Goal: Task Accomplishment & Management: Use online tool/utility

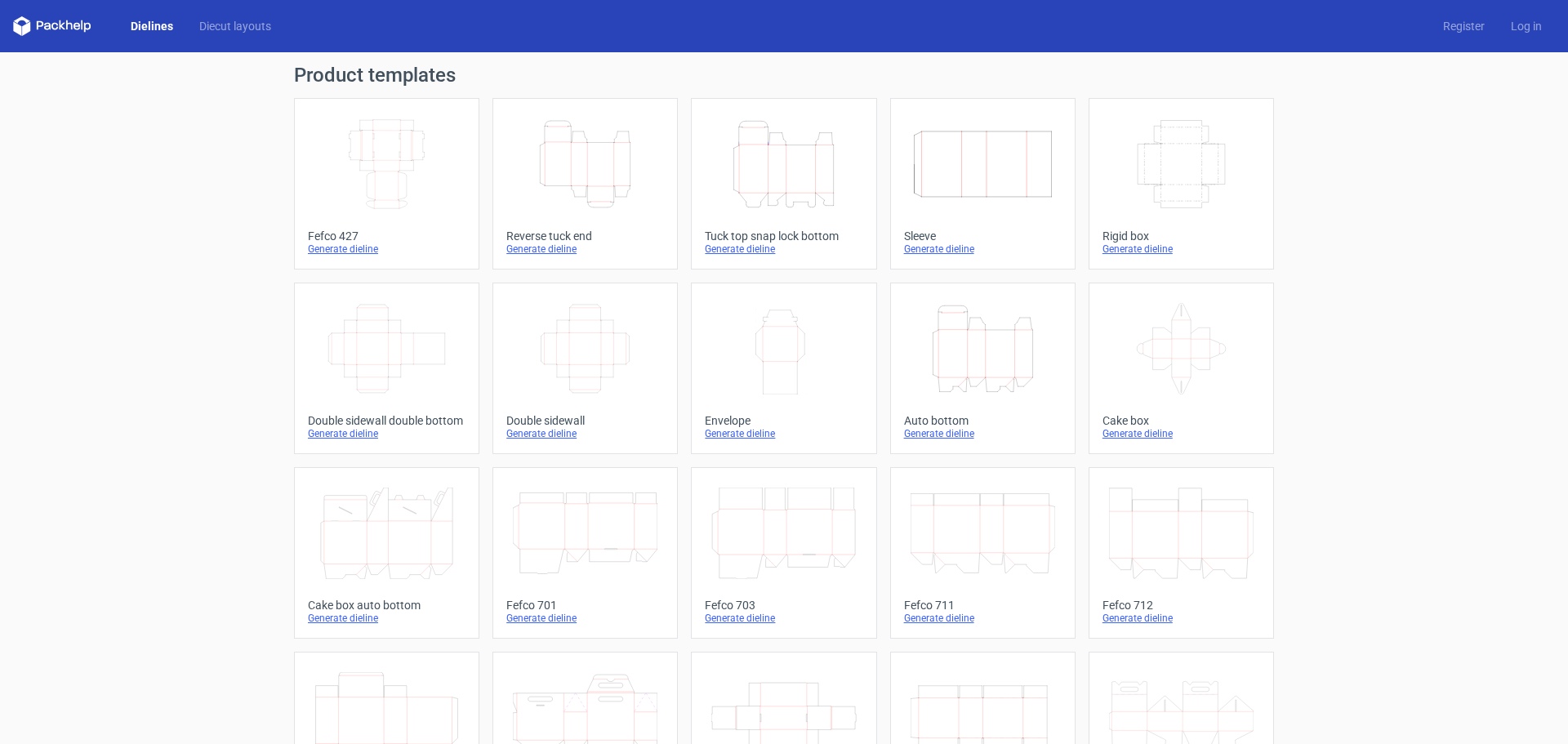
click at [953, 364] on icon "Height Depth Width" at bounding box center [982, 349] width 144 height 92
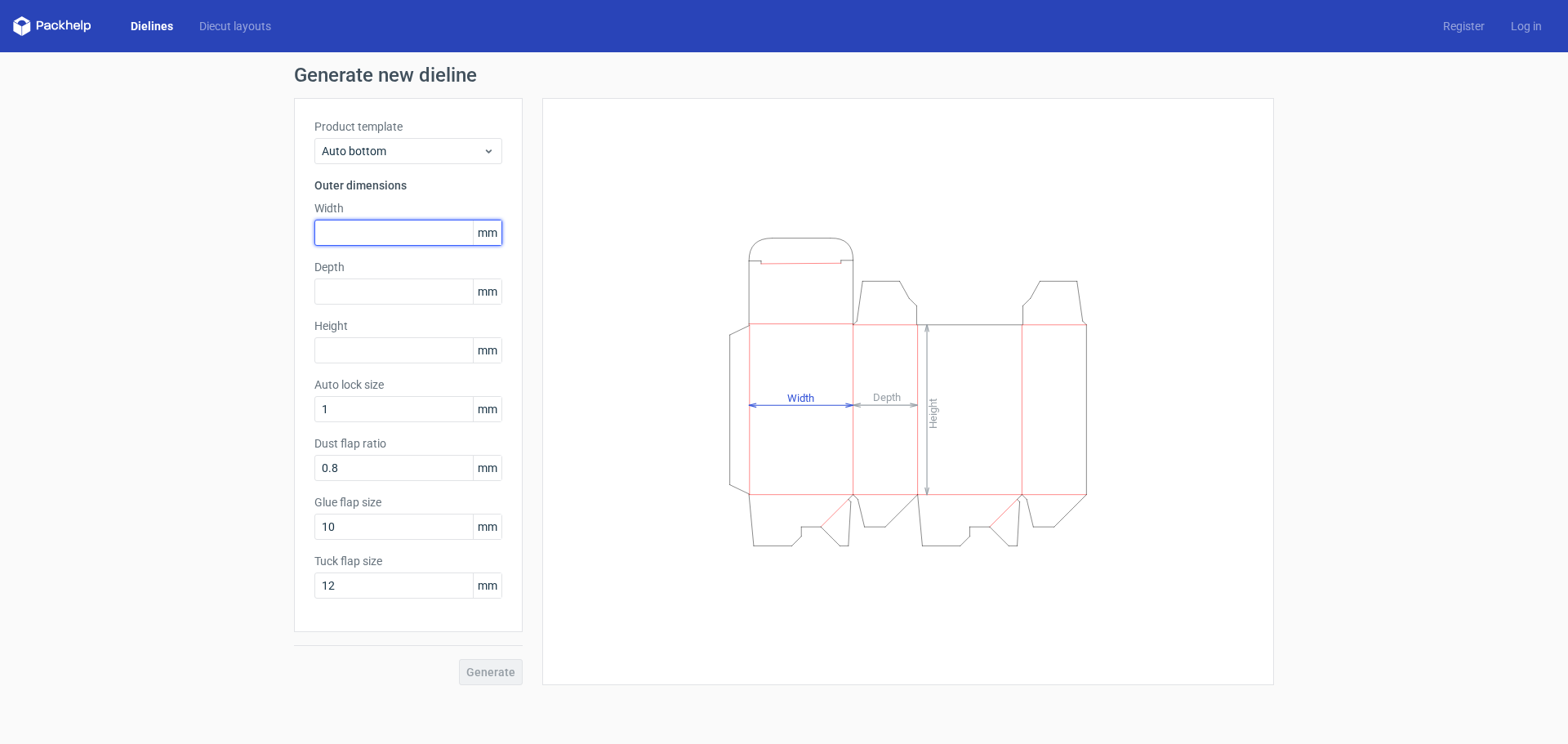
drag, startPoint x: 359, startPoint y: 234, endPoint x: 387, endPoint y: 227, distance: 28.9
click at [365, 232] on input "text" at bounding box center [408, 232] width 187 height 26
type input "99"
type input "195"
type input "52"
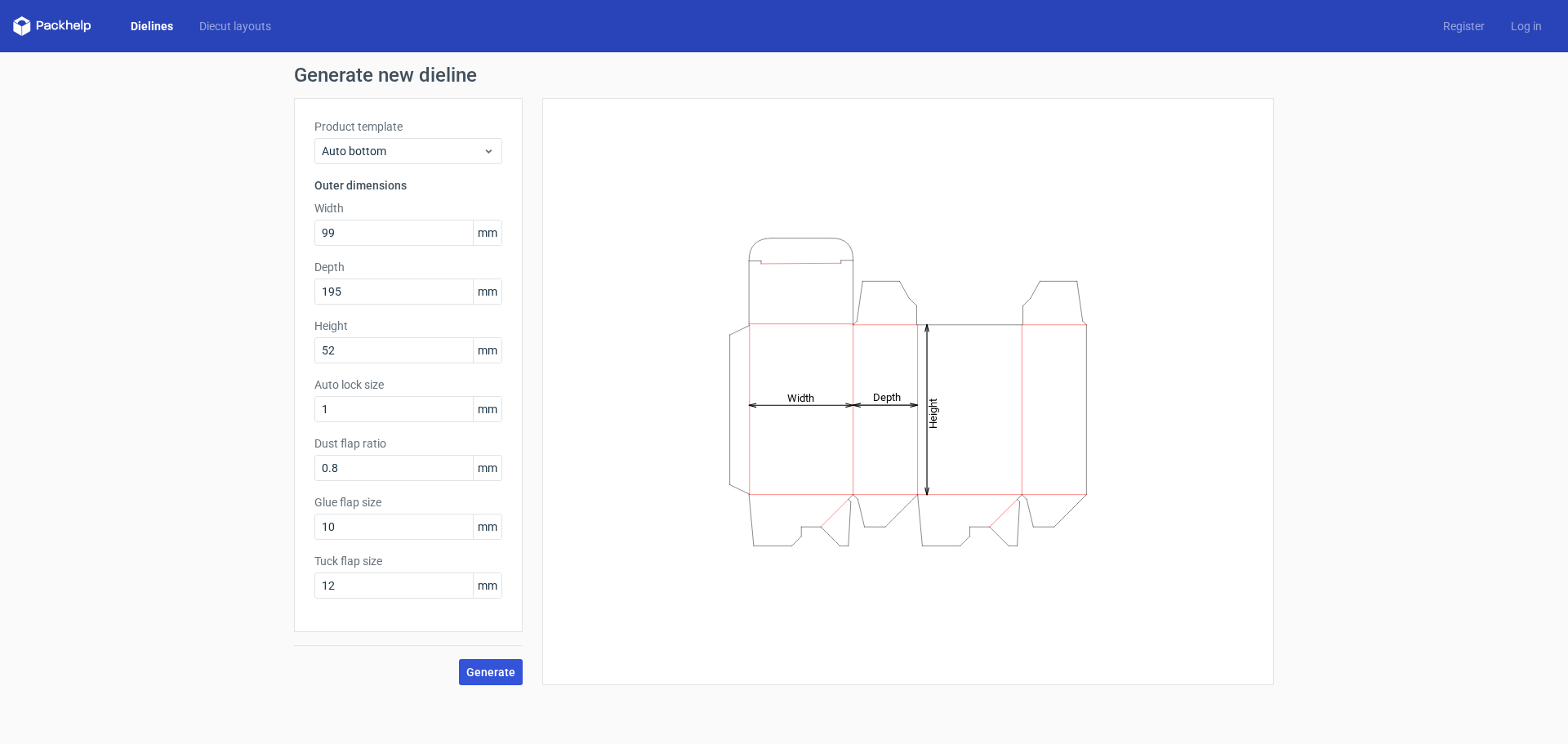
click at [491, 675] on span "Generate" at bounding box center [491, 671] width 49 height 11
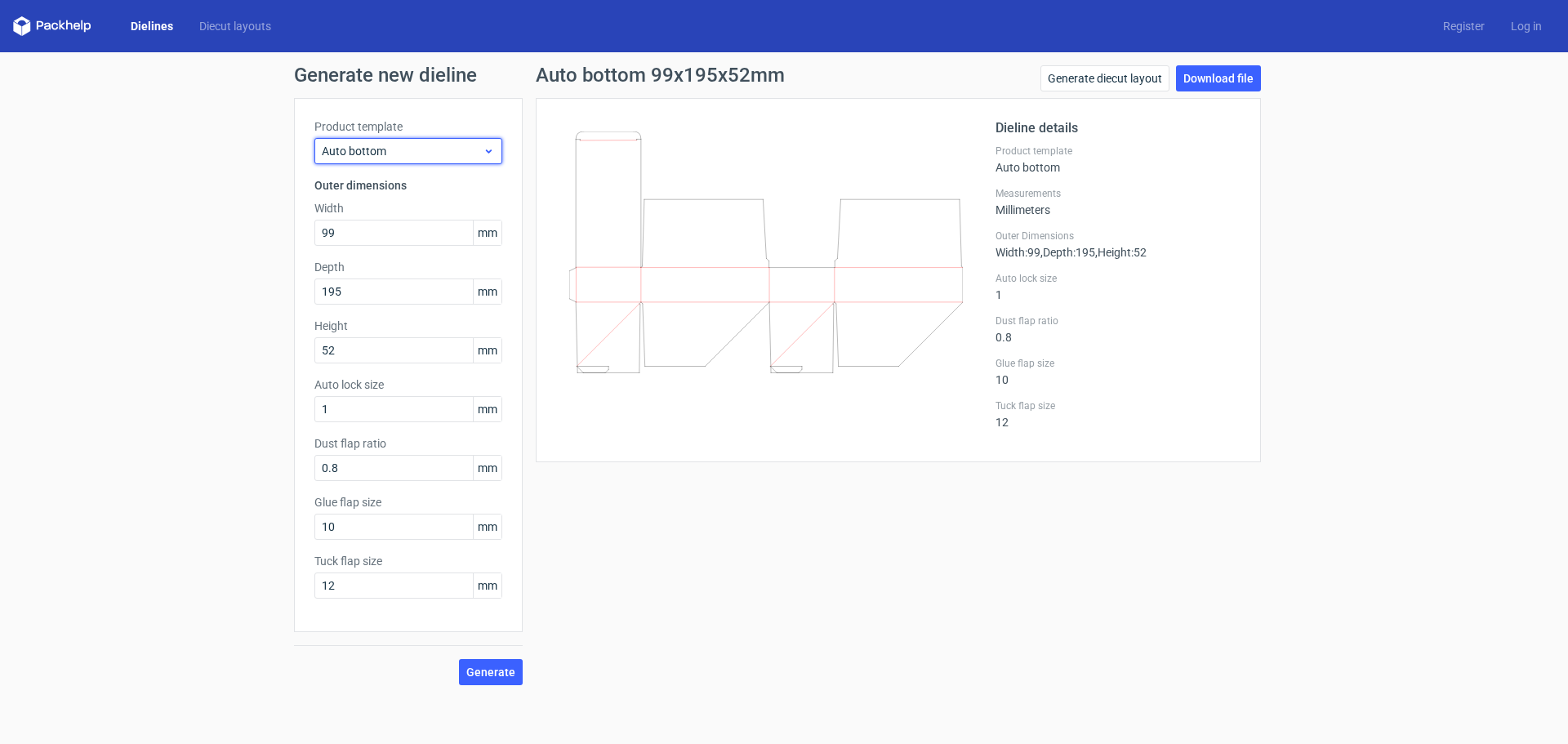
click at [378, 149] on span "Auto bottom" at bounding box center [402, 150] width 161 height 16
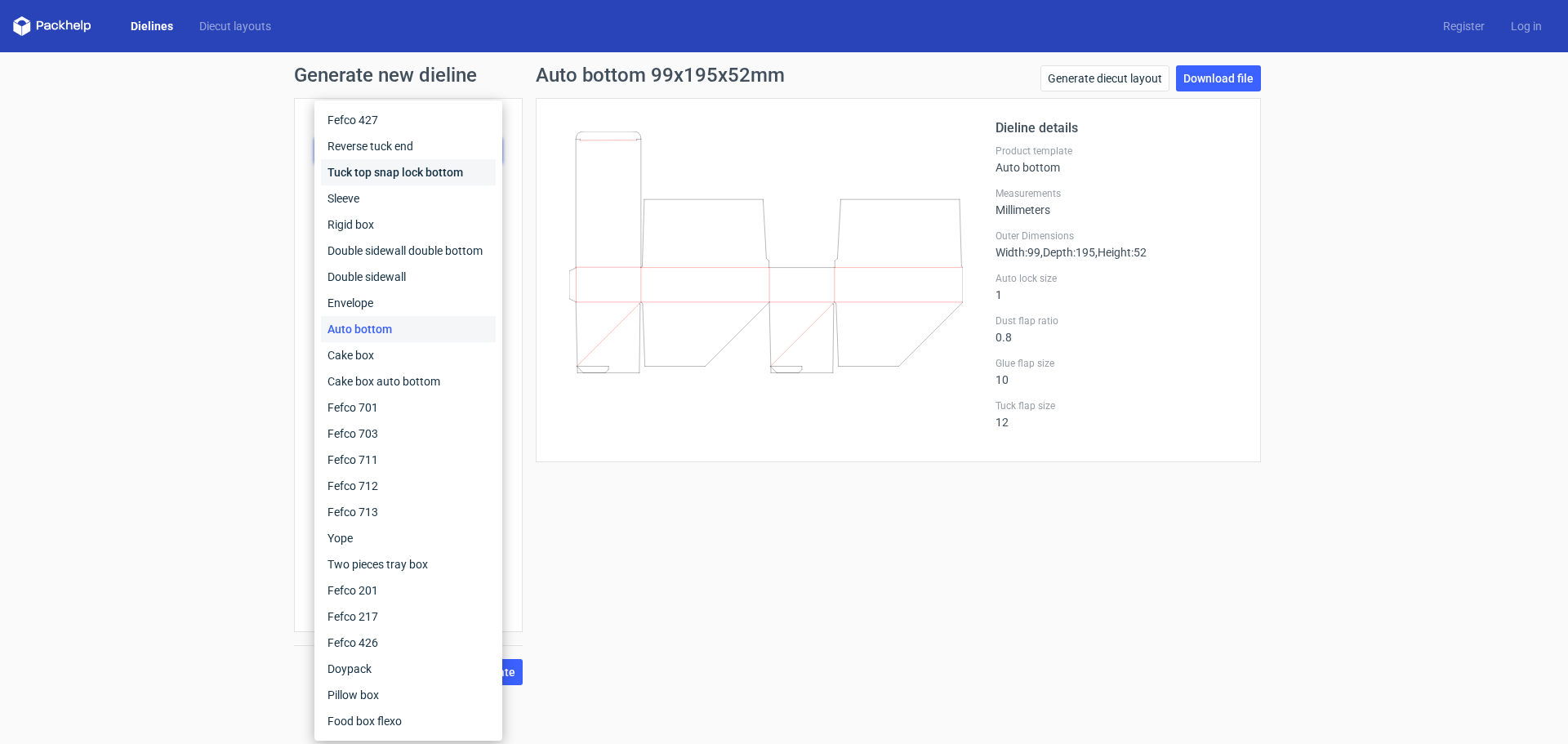
click at [423, 177] on div "Tuck top snap lock bottom" at bounding box center [408, 172] width 175 height 26
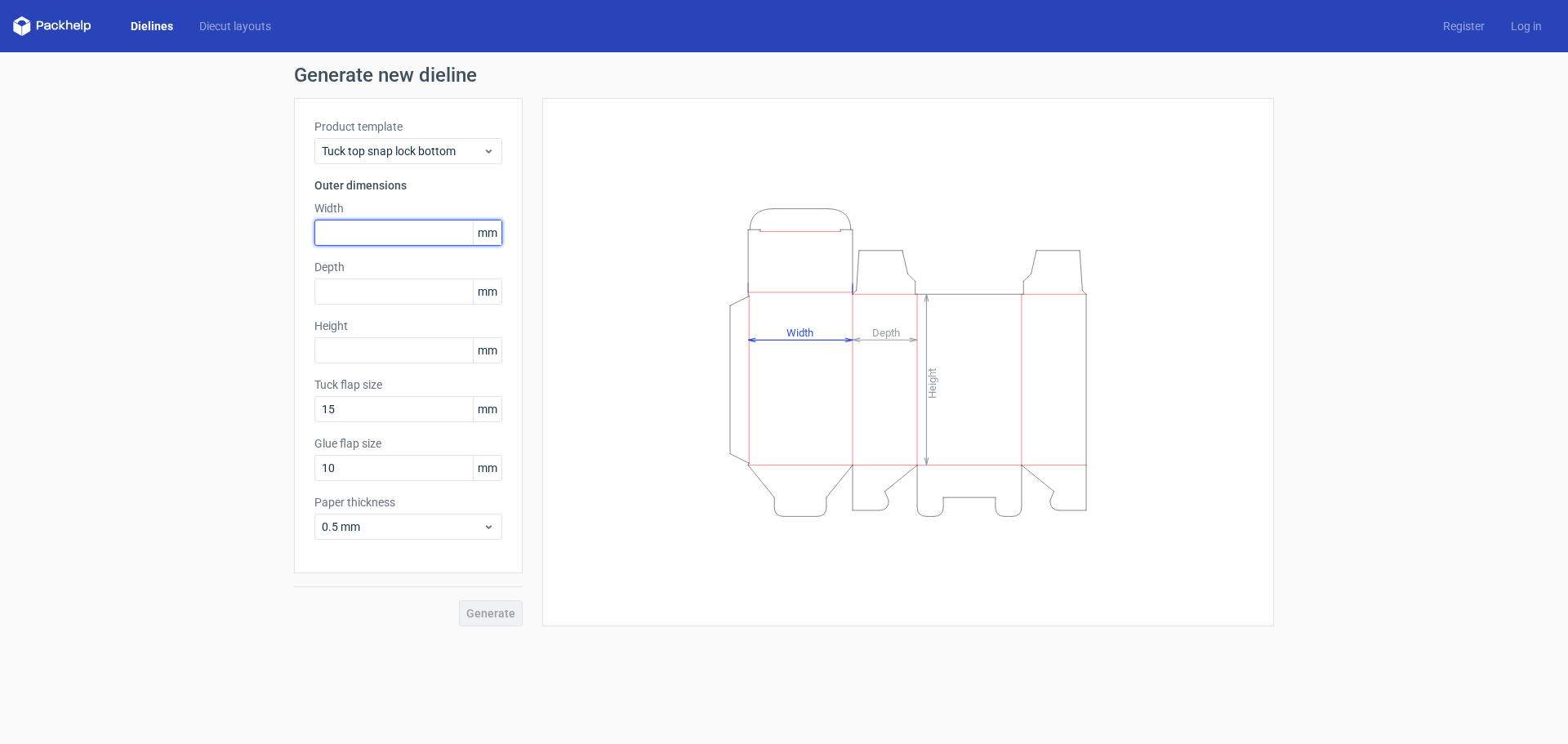
click at [352, 239] on input "text" at bounding box center [408, 232] width 187 height 26
type input "99"
type input "195"
type input "52"
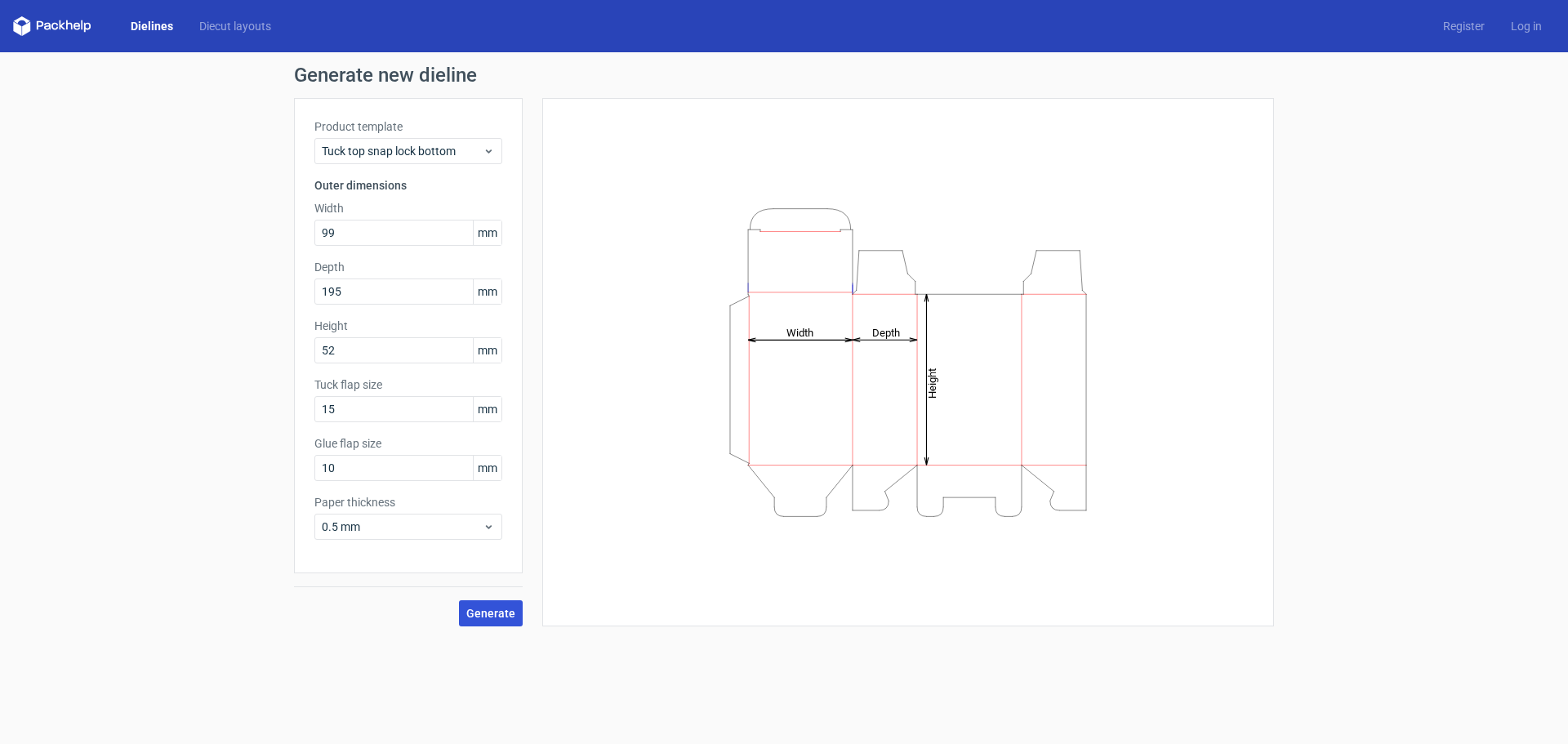
click at [483, 610] on span "Generate" at bounding box center [491, 613] width 49 height 11
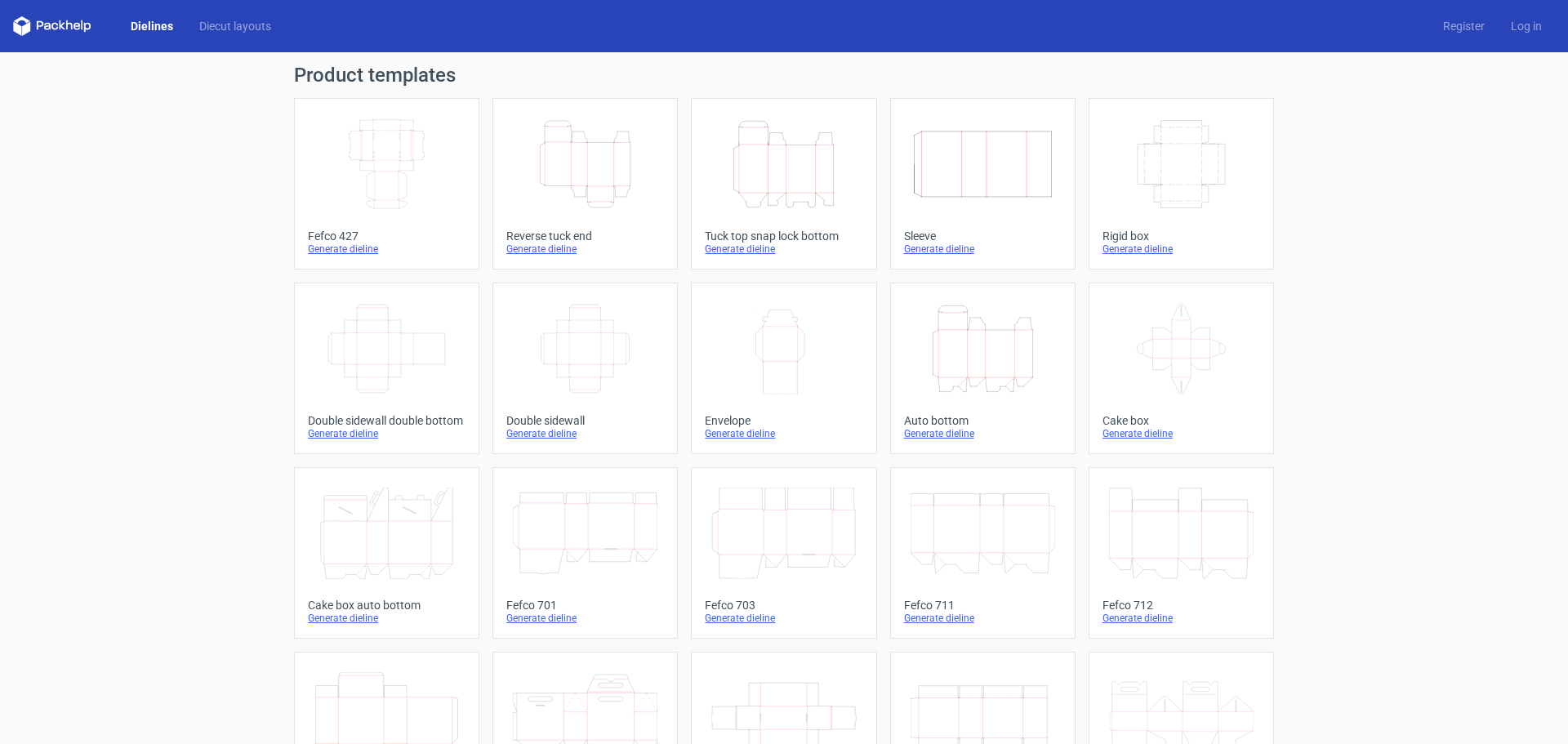
click at [951, 349] on icon "Height Depth Width" at bounding box center [982, 349] width 144 height 92
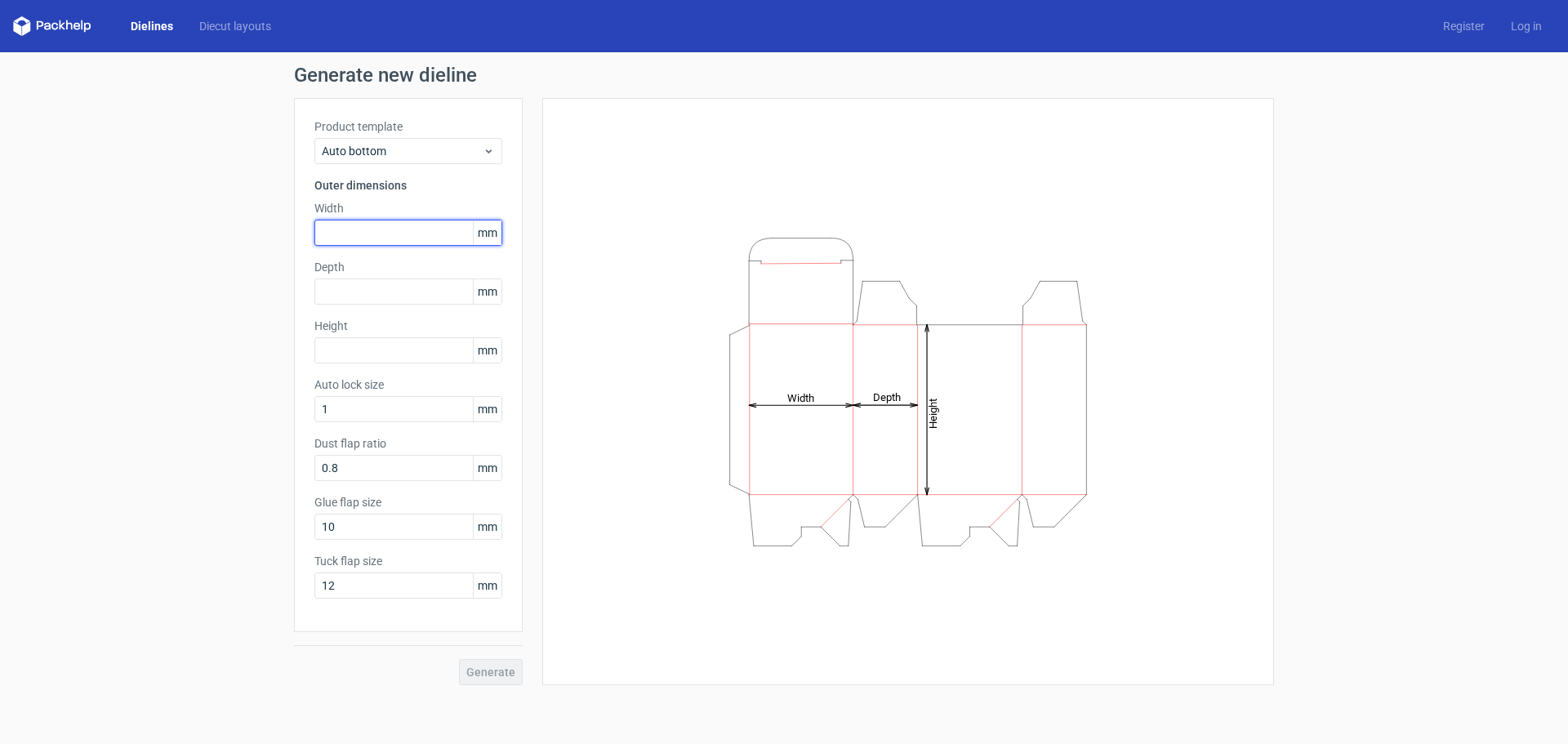
drag, startPoint x: 359, startPoint y: 227, endPoint x: 394, endPoint y: 272, distance: 57.0
click at [394, 272] on div "Product template Auto bottom Outer dimensions Width mm Depth mm Height mm Auto …" at bounding box center [408, 365] width 229 height 534
type input "195"
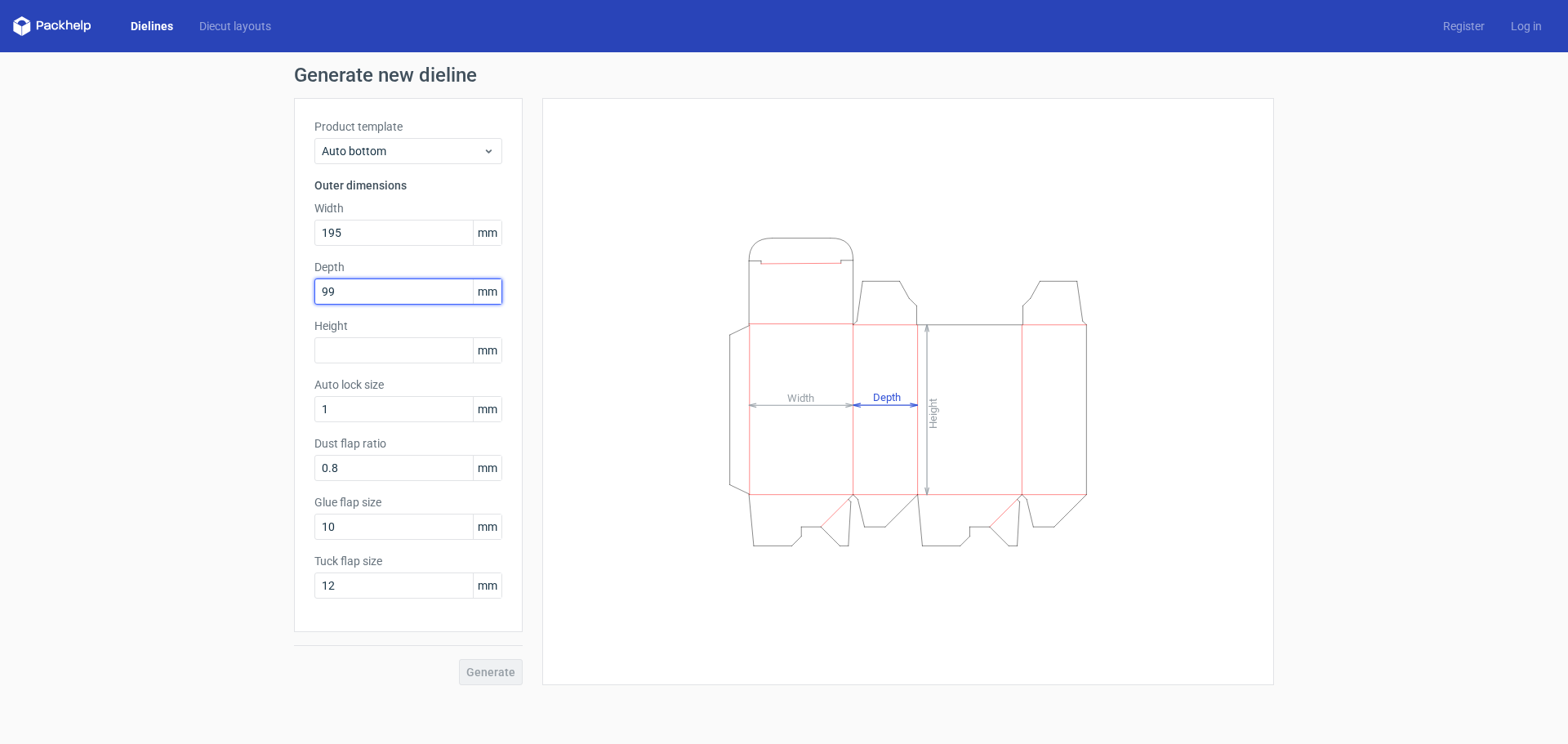
type input "99"
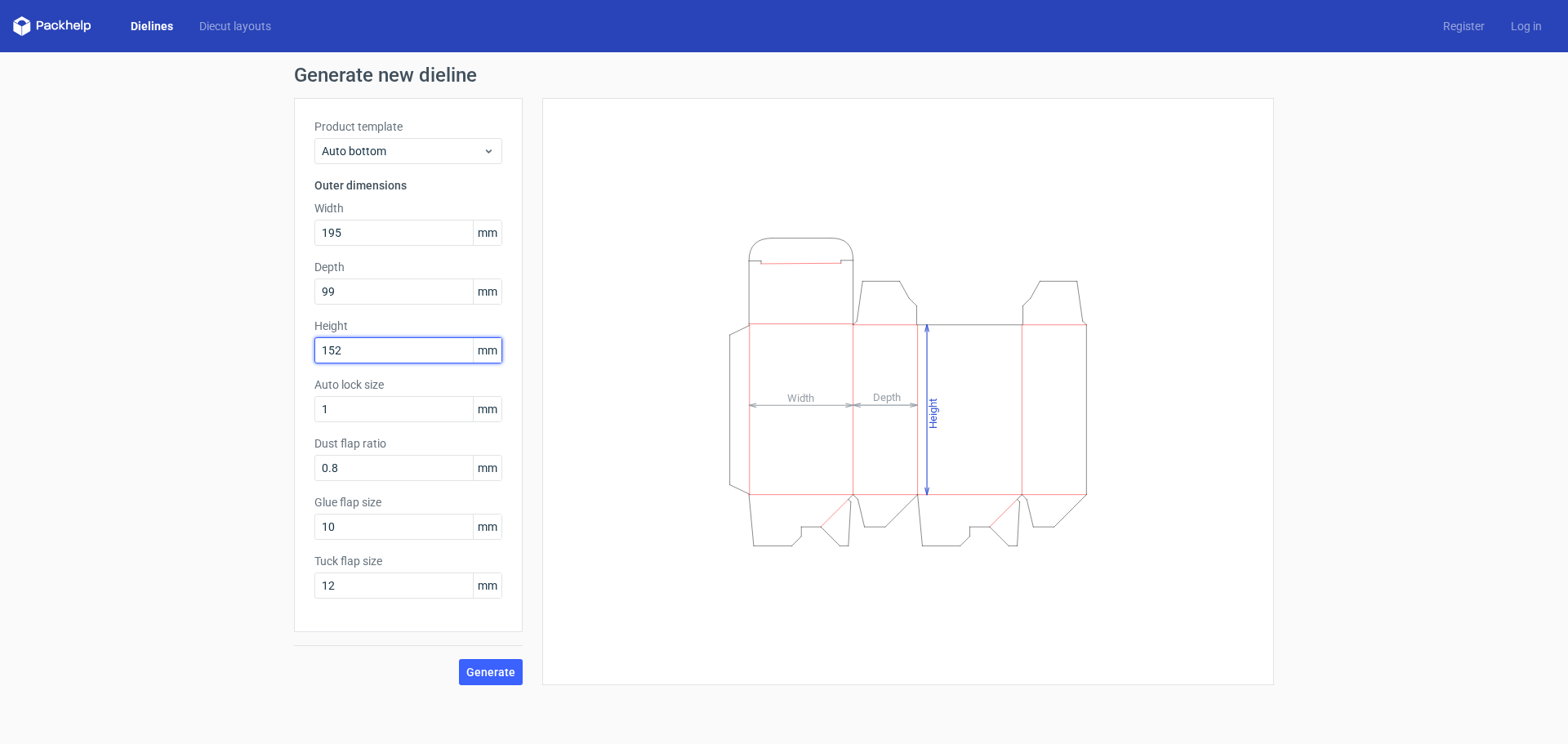
type input "152"
click at [497, 671] on span "Generate" at bounding box center [491, 671] width 49 height 11
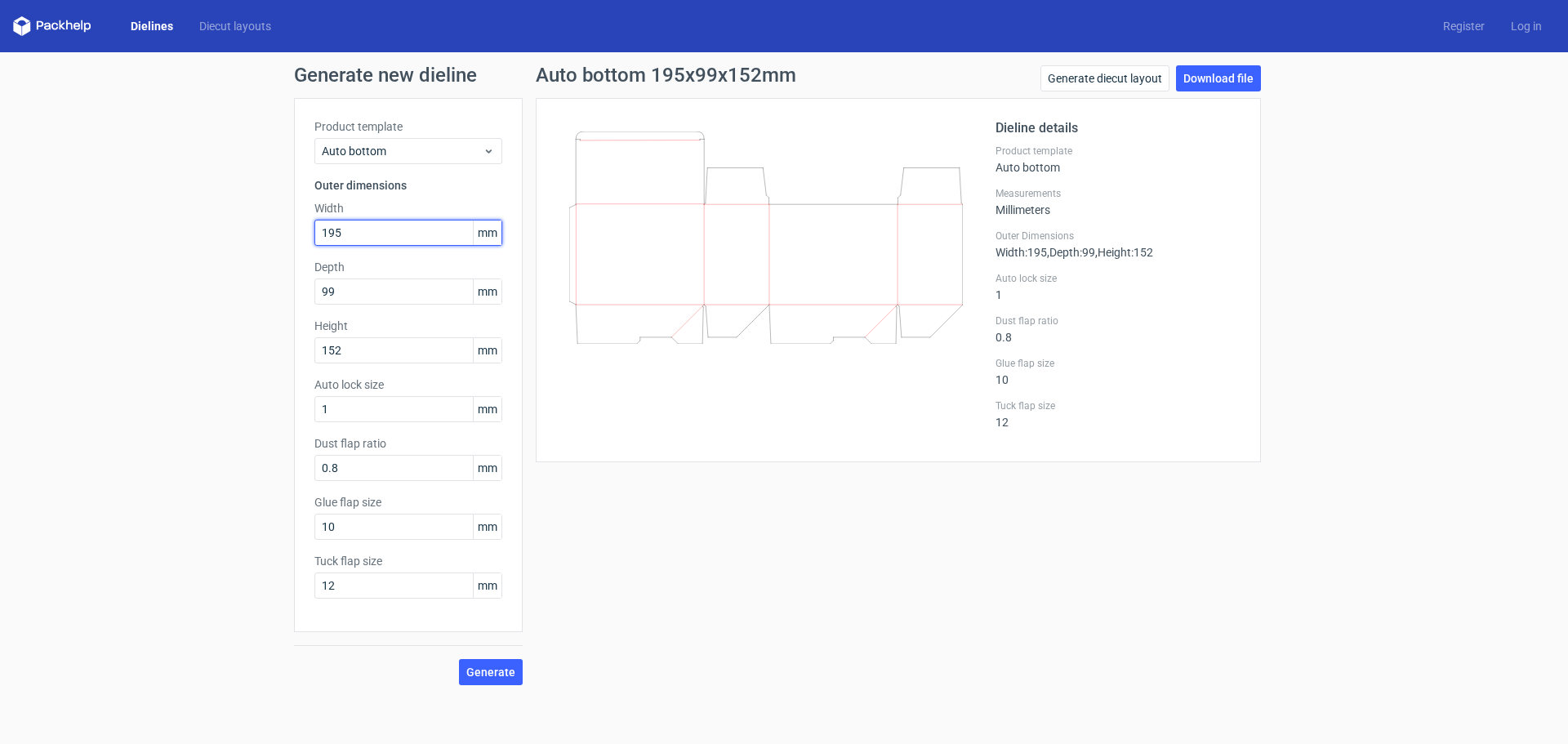
drag, startPoint x: 358, startPoint y: 232, endPoint x: 254, endPoint y: 258, distance: 107.2
click at [254, 258] on div "Generate new dieline Product template Auto bottom Outer dimensions Width 195 mm…" at bounding box center [784, 375] width 1568 height 646
type input "99"
type input "195"
click at [497, 674] on span "Generate" at bounding box center [491, 671] width 49 height 11
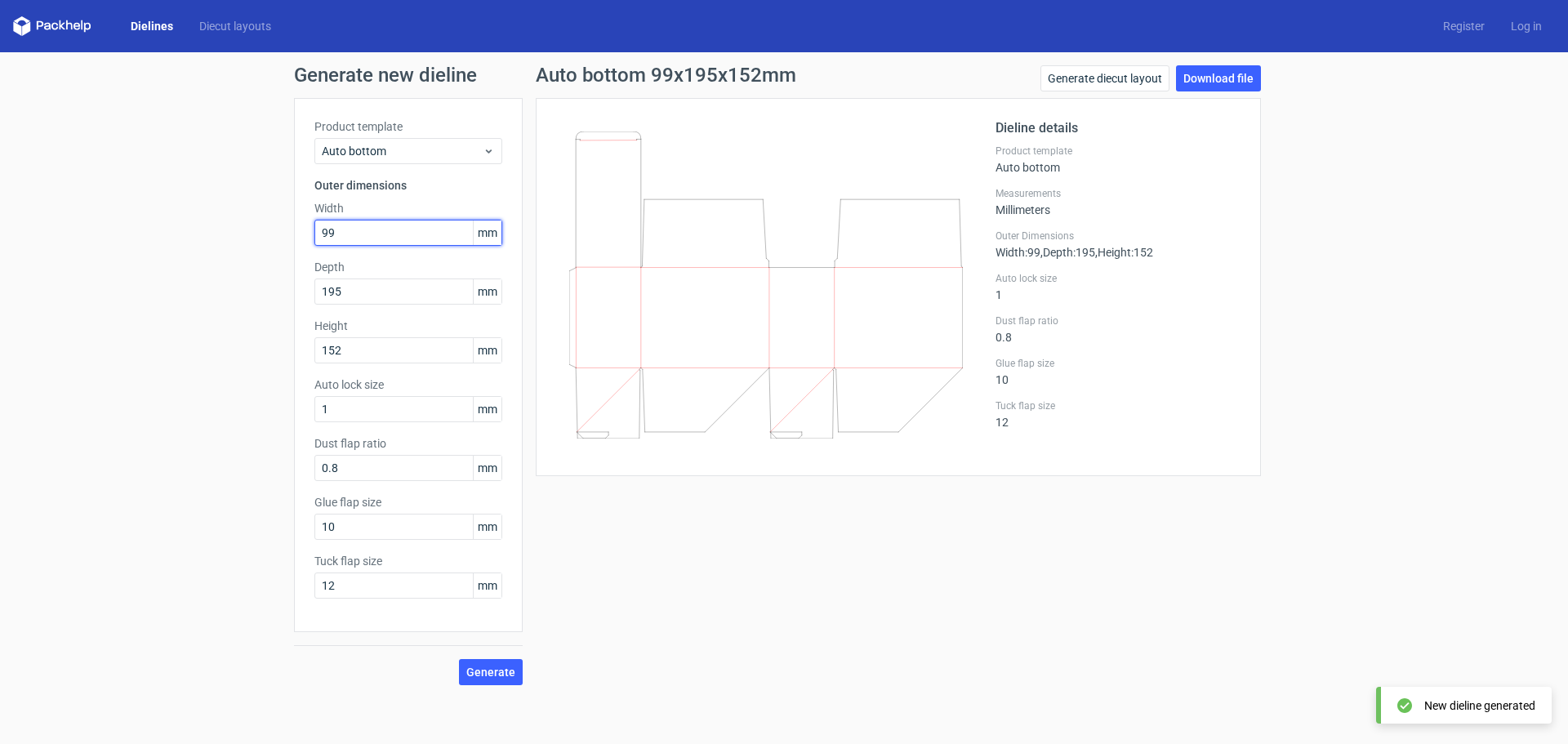
drag, startPoint x: 355, startPoint y: 236, endPoint x: 252, endPoint y: 242, distance: 103.2
click at [252, 242] on div "Generate new dieline Product template Auto bottom Outer dimensions Width 99 mm …" at bounding box center [784, 375] width 1568 height 646
type input "195"
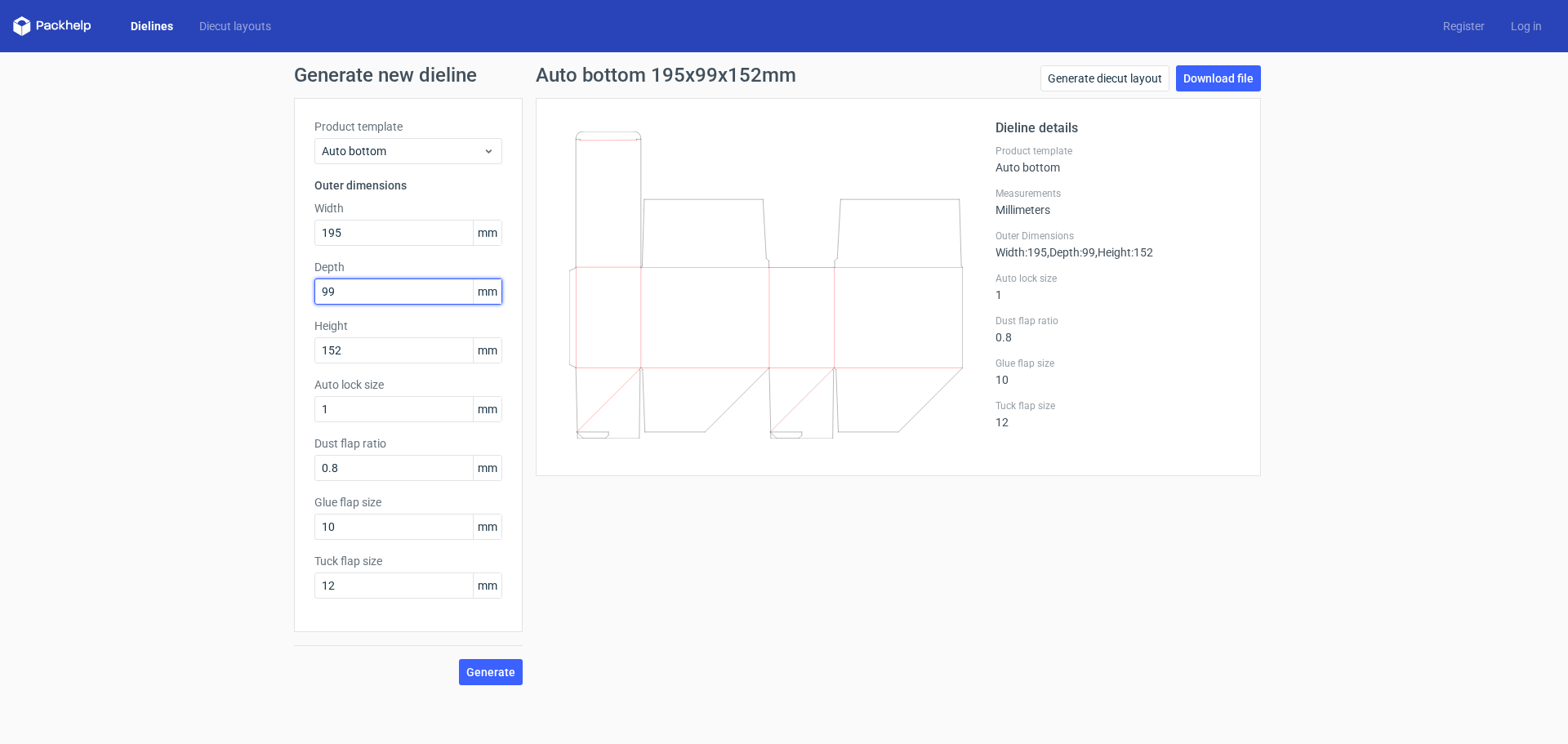
type input "99"
click at [491, 677] on span "Generate" at bounding box center [491, 671] width 49 height 11
drag, startPoint x: 748, startPoint y: 309, endPoint x: 720, endPoint y: 291, distance: 33.3
click at [720, 291] on icon at bounding box center [766, 238] width 394 height 213
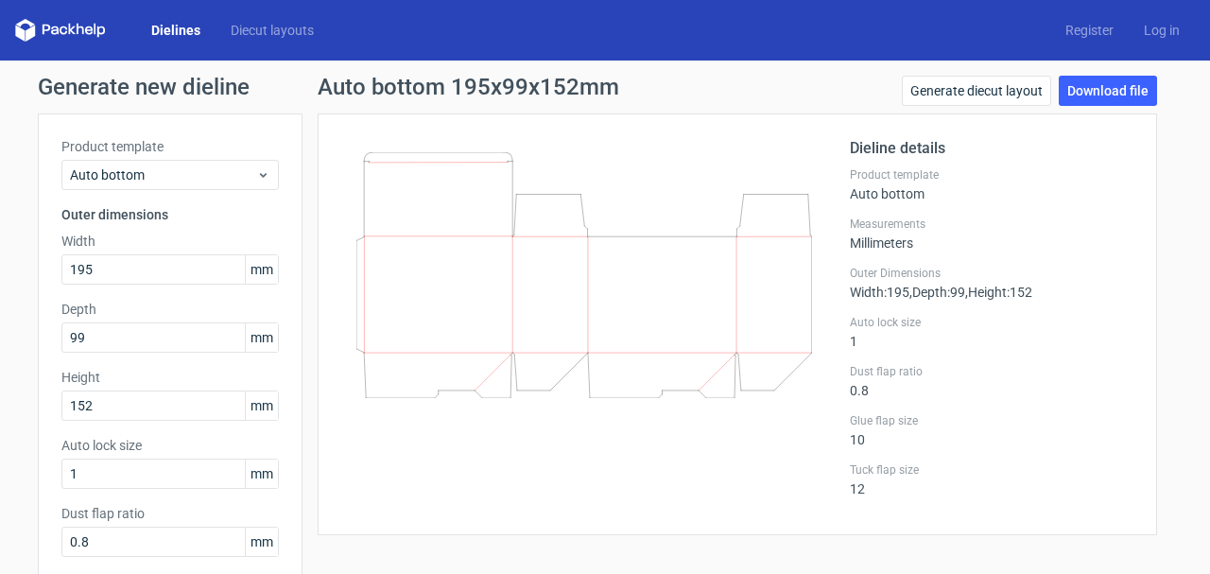
click at [578, 459] on div at bounding box center [595, 324] width 509 height 374
